Goal: Task Accomplishment & Management: Complete application form

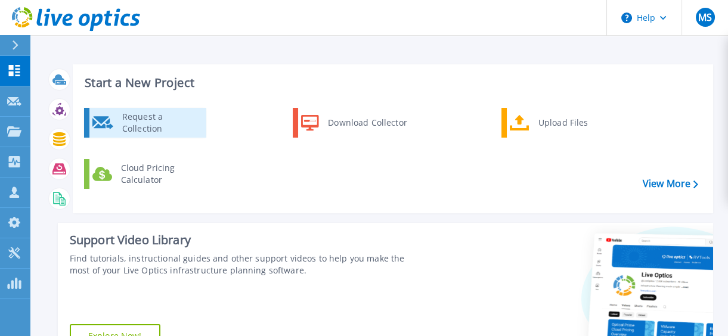
click at [144, 115] on div "Request a Collection" at bounding box center [159, 123] width 87 height 24
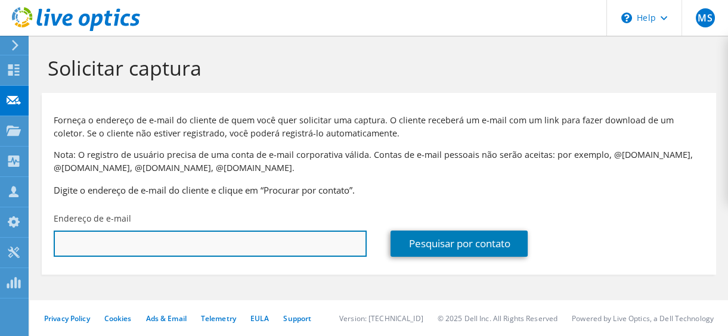
click at [168, 248] on input "text" at bounding box center [210, 244] width 313 height 26
paste input "giovano.racaneli@preverassistencia.com.br"
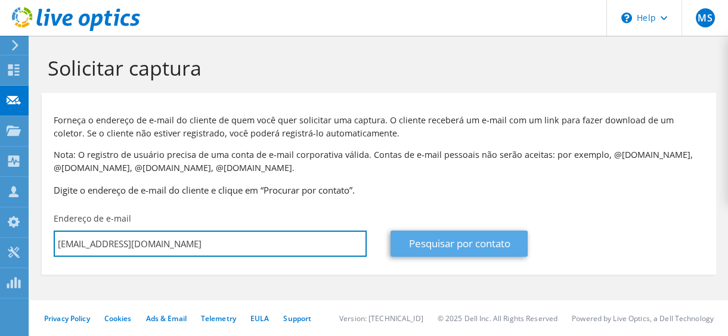
type input "giovano.racaneli@preverassistencia.com.br"
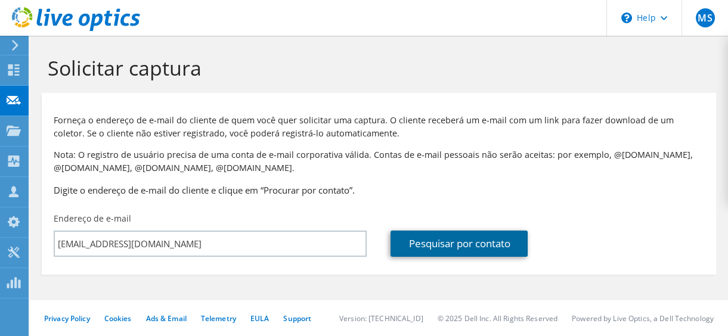
click at [441, 237] on link "Pesquisar por contato" at bounding box center [459, 244] width 137 height 26
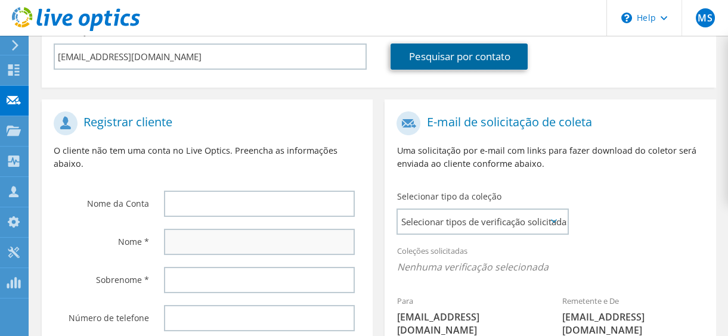
scroll to position [216, 0]
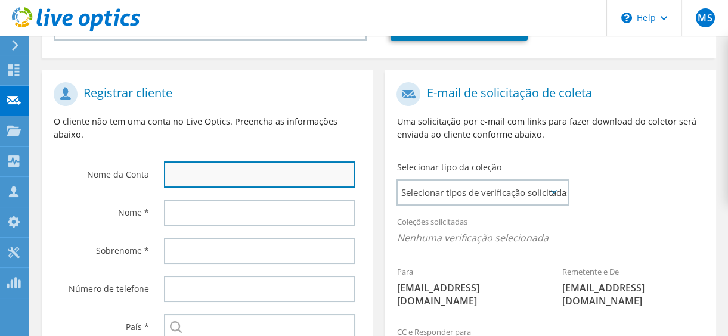
click at [215, 177] on input "text" at bounding box center [259, 175] width 191 height 26
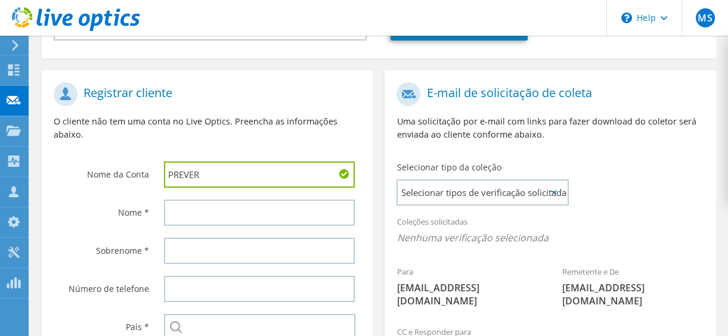
type input "PREVER"
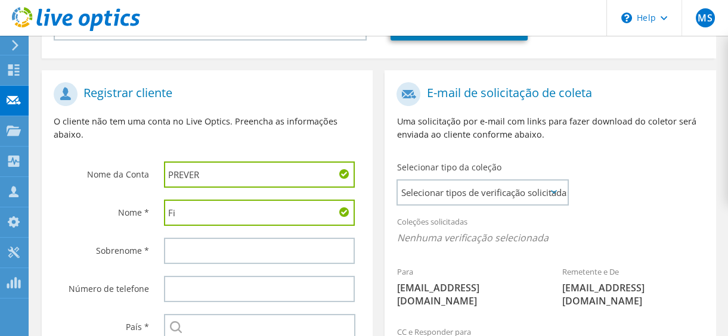
type input "F"
drag, startPoint x: 205, startPoint y: 209, endPoint x: 241, endPoint y: 215, distance: 36.3
click at [241, 215] on input "Giovano Racaneli" at bounding box center [259, 213] width 191 height 26
click at [242, 215] on input "Giovano Racaneli" at bounding box center [259, 213] width 191 height 26
type input "Giovano"
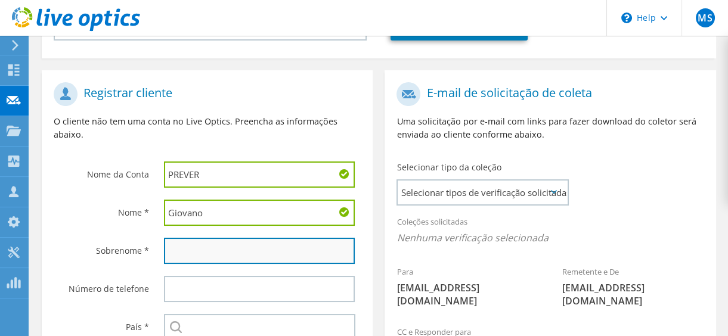
click at [197, 252] on input "text" at bounding box center [259, 251] width 191 height 26
paste input "Racaneli"
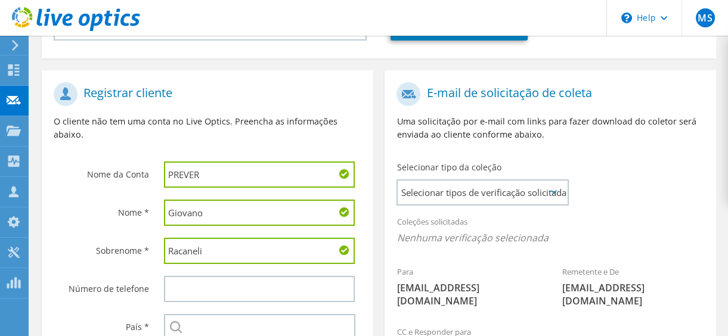
type input "Racaneli"
click at [221, 218] on input "Giovano" at bounding box center [259, 213] width 191 height 26
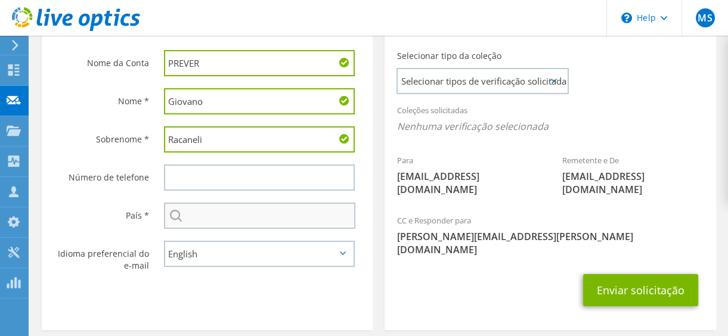
scroll to position [370, 0]
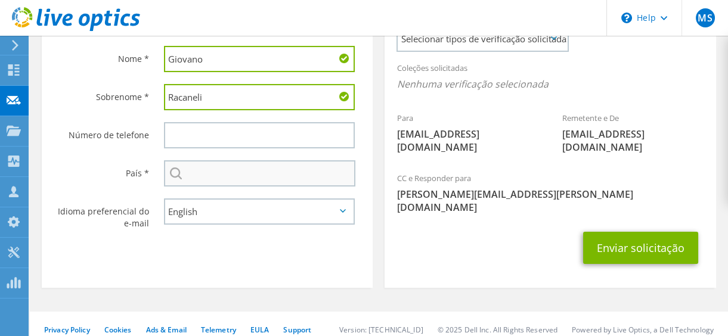
type input "Giovano"
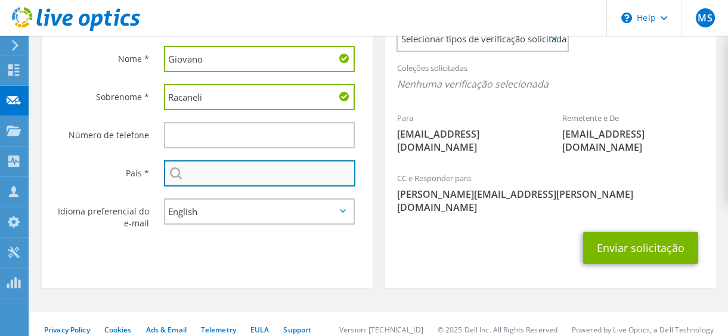
click at [221, 173] on input "text" at bounding box center [259, 173] width 191 height 26
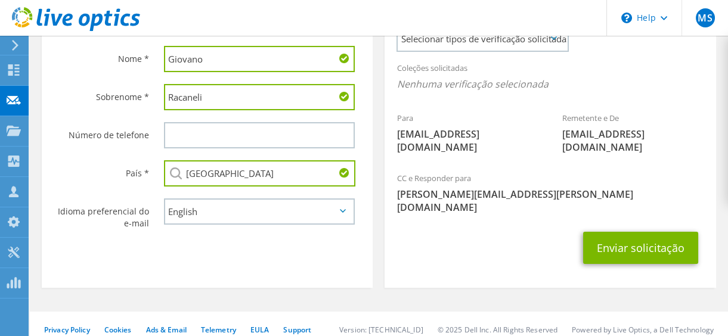
click at [245, 181] on input "Brasil" at bounding box center [259, 173] width 191 height 26
type input "Brasil"
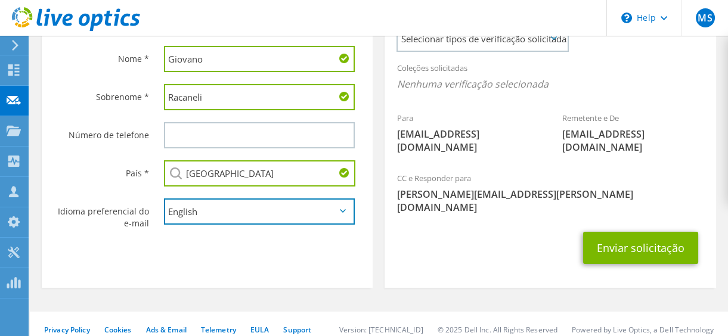
click at [255, 213] on select "English Deutsch Español Français Italiano Polski Português Русский 한국어 中文 日本語" at bounding box center [259, 212] width 191 height 26
select select "pt-BR"
click at [164, 200] on select "English Deutsch Español Français Italiano Polski Português Русский 한국어 中文 日本語" at bounding box center [259, 212] width 191 height 26
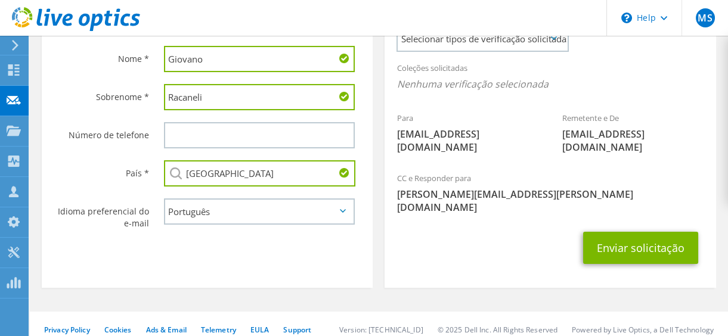
click at [451, 228] on div "Enviar solicitação" at bounding box center [550, 248] width 331 height 44
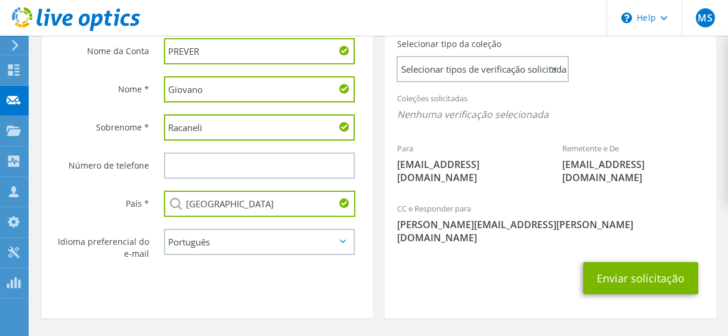
scroll to position [316, 0]
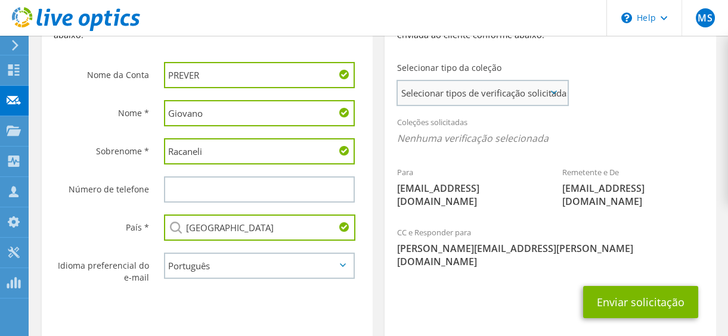
click at [467, 96] on span "Selecionar tipos de verificação solicitadas" at bounding box center [482, 93] width 169 height 24
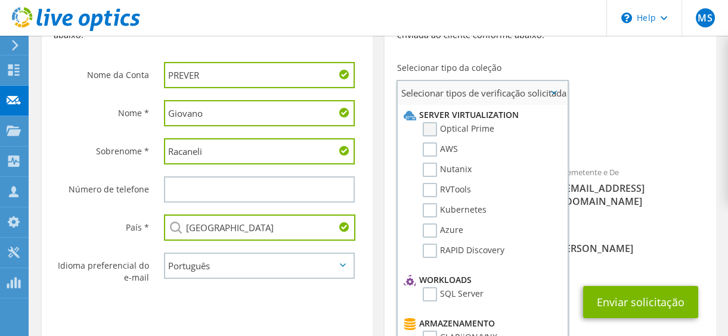
click at [468, 130] on label "Optical Prime" at bounding box center [459, 129] width 72 height 14
click at [0, 0] on input "Optical Prime" at bounding box center [0, 0] width 0 height 0
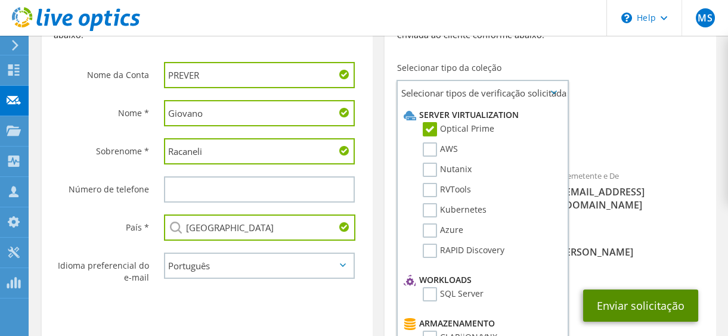
click at [640, 299] on button "Enviar solicitação" at bounding box center [640, 306] width 115 height 32
